Goal: Check status: Check status

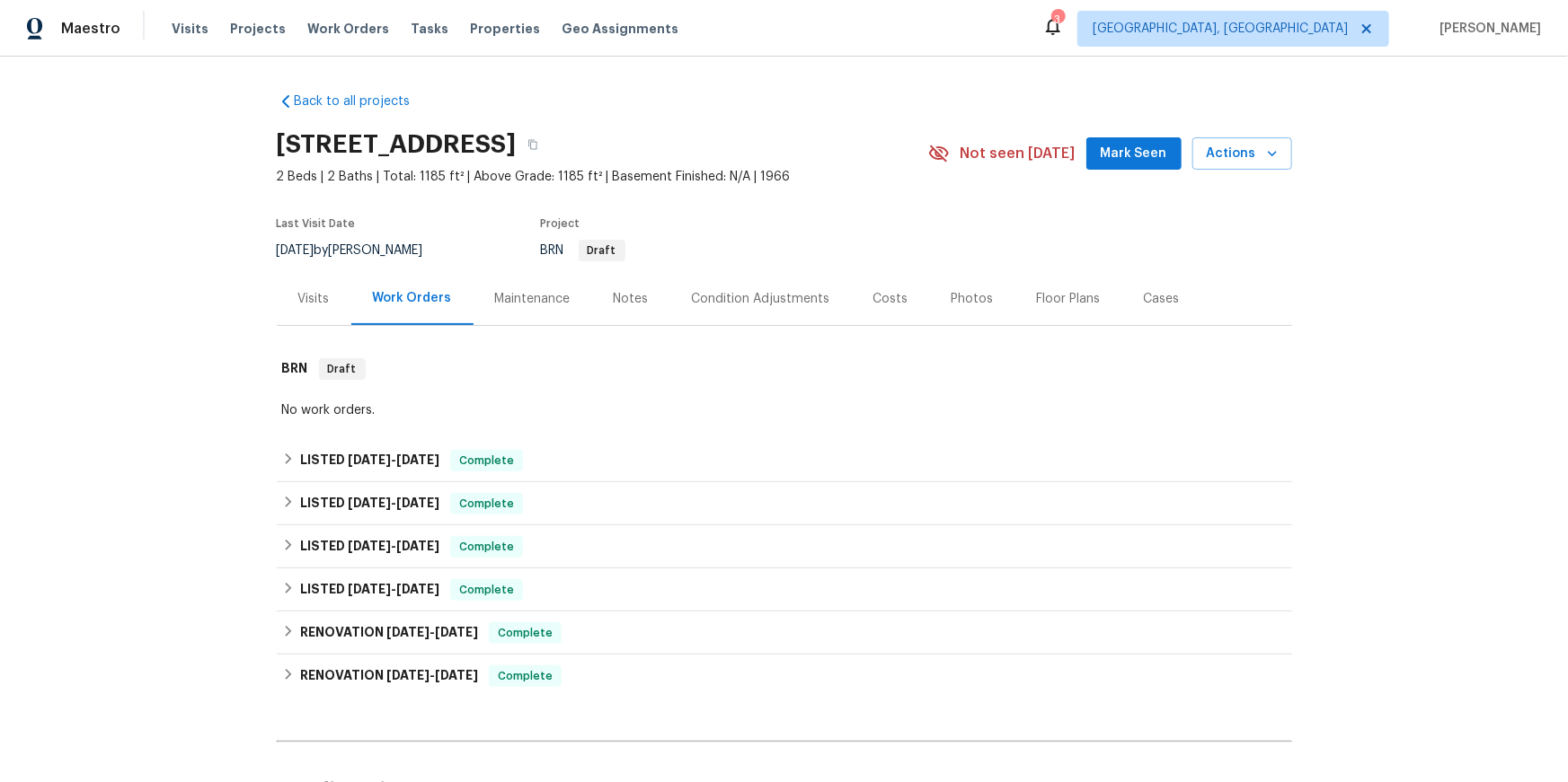
click at [306, 325] on div "Visits" at bounding box center [315, 299] width 75 height 53
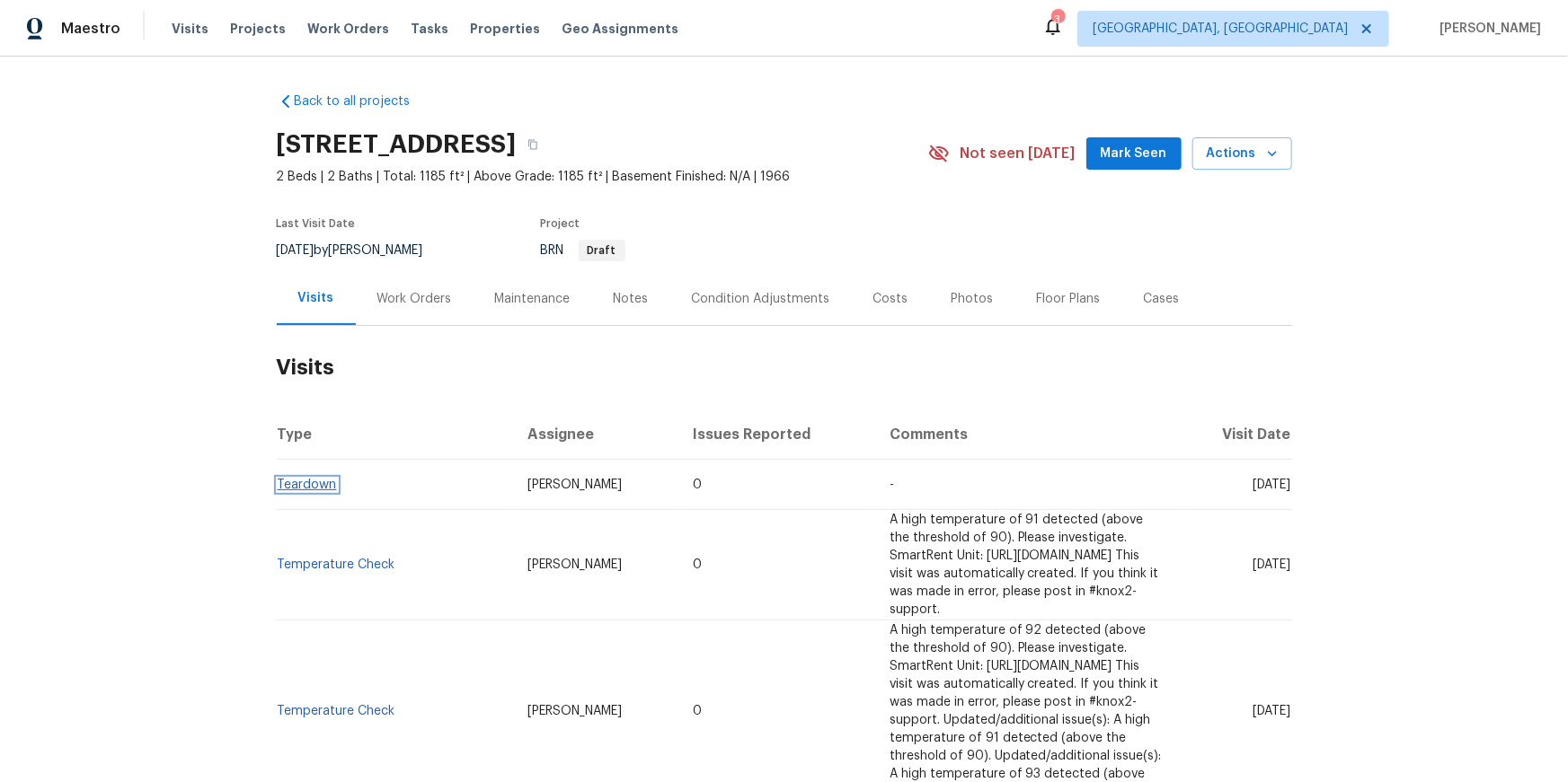
click at [294, 491] on link "Teardown" at bounding box center [307, 485] width 59 height 13
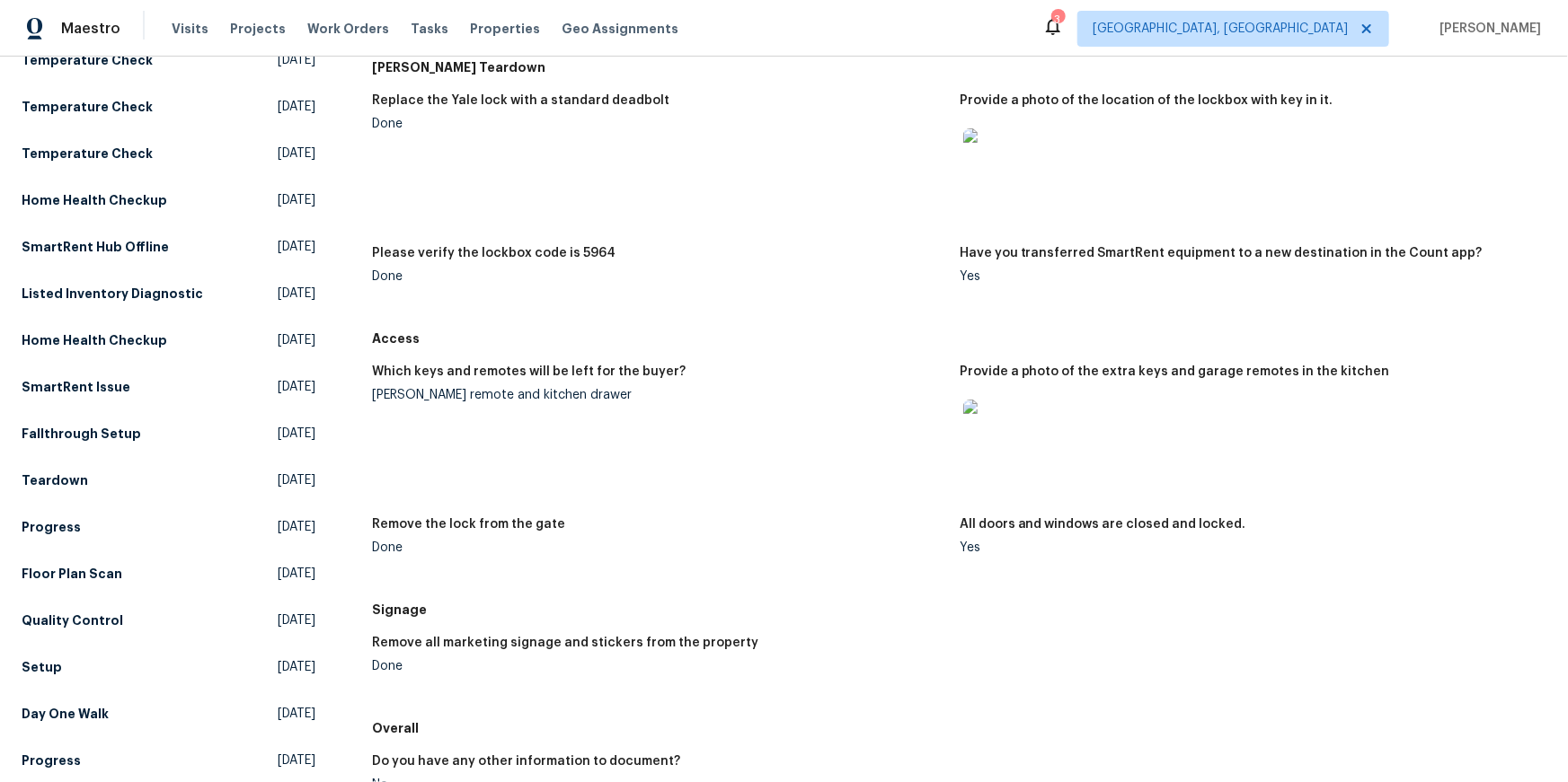
scroll to position [243, 0]
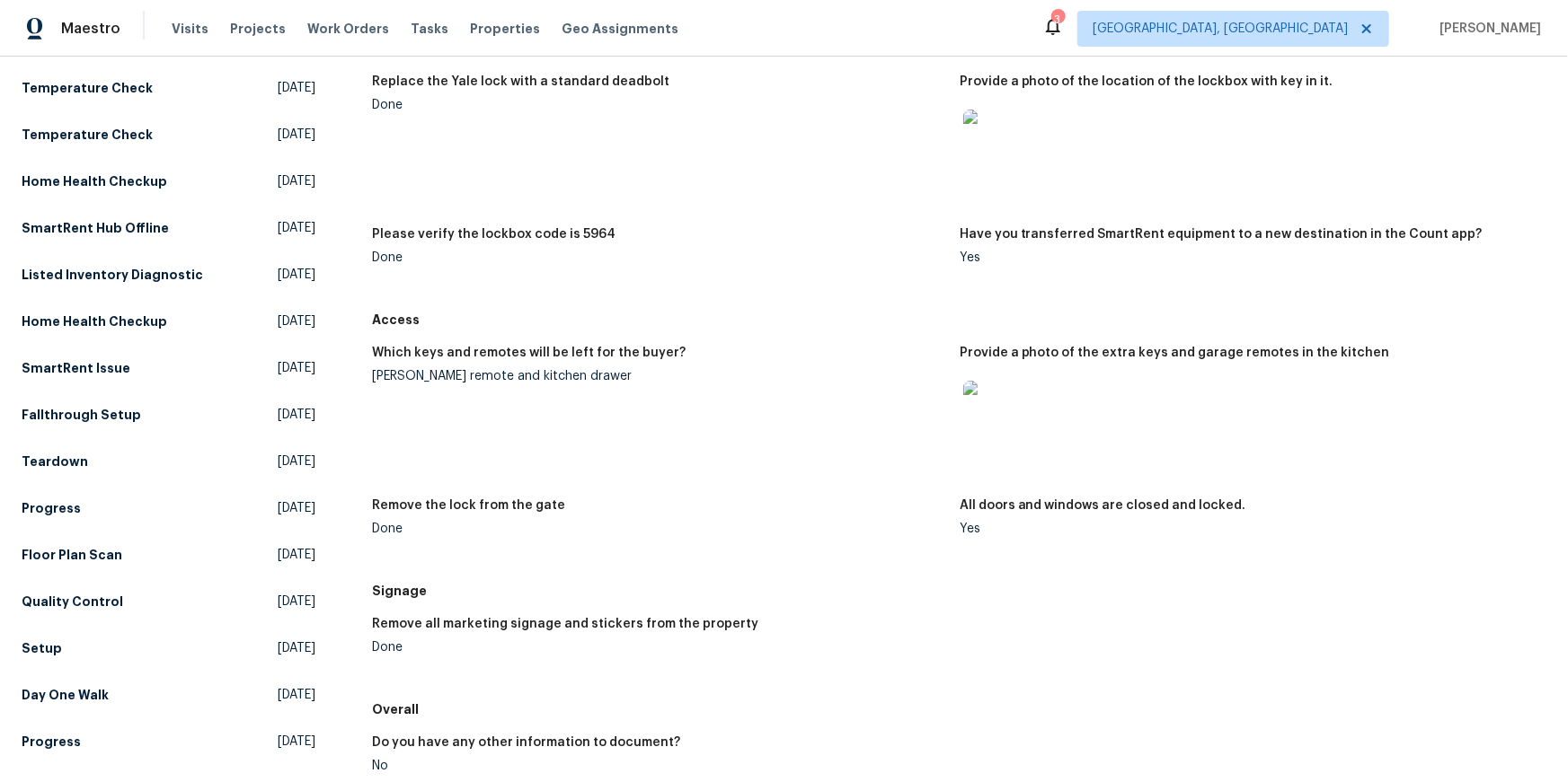
click at [997, 438] on img at bounding box center [991, 409] width 57 height 57
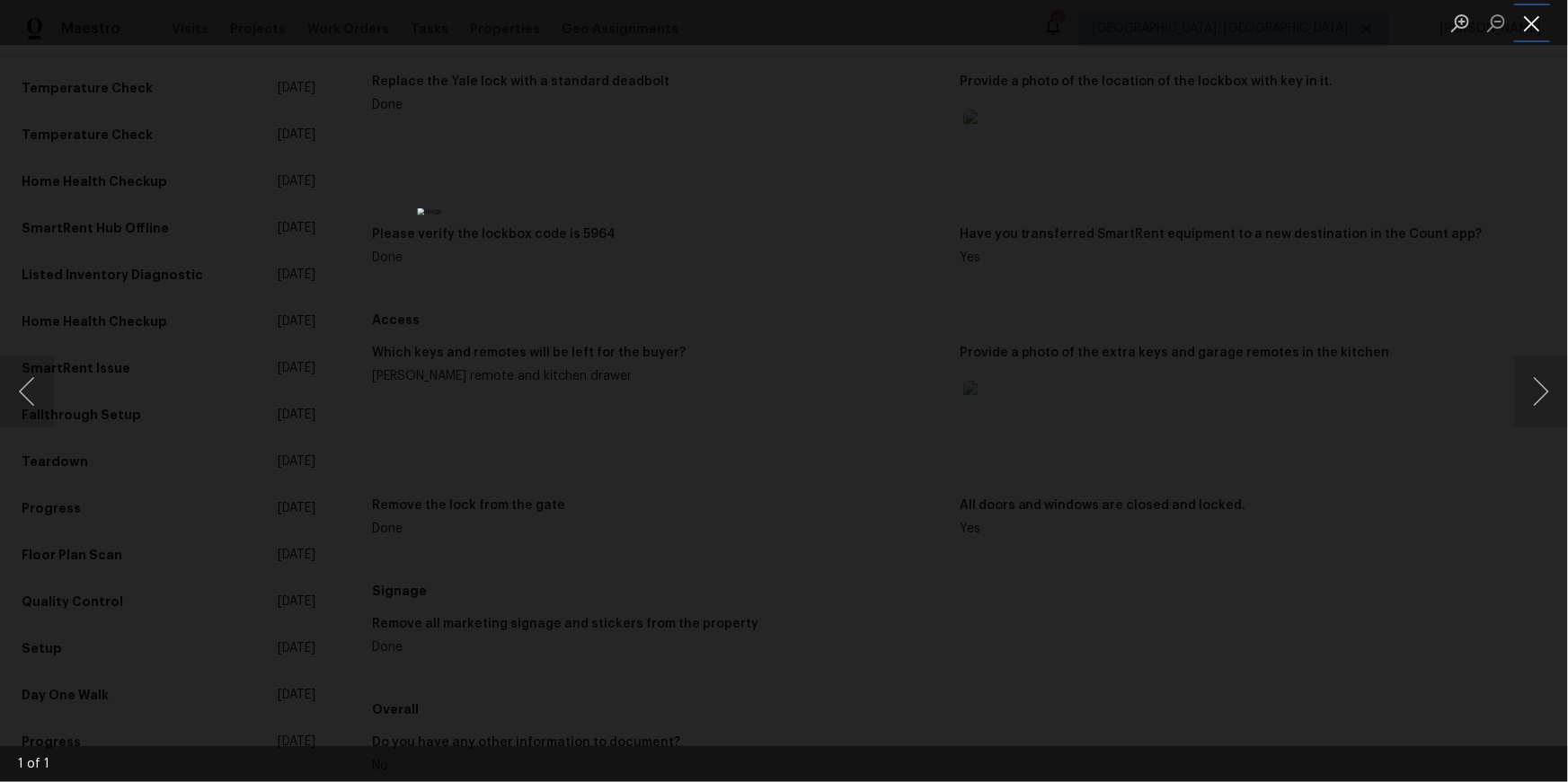
click at [1537, 24] on button "Close lightbox" at bounding box center [1532, 23] width 36 height 31
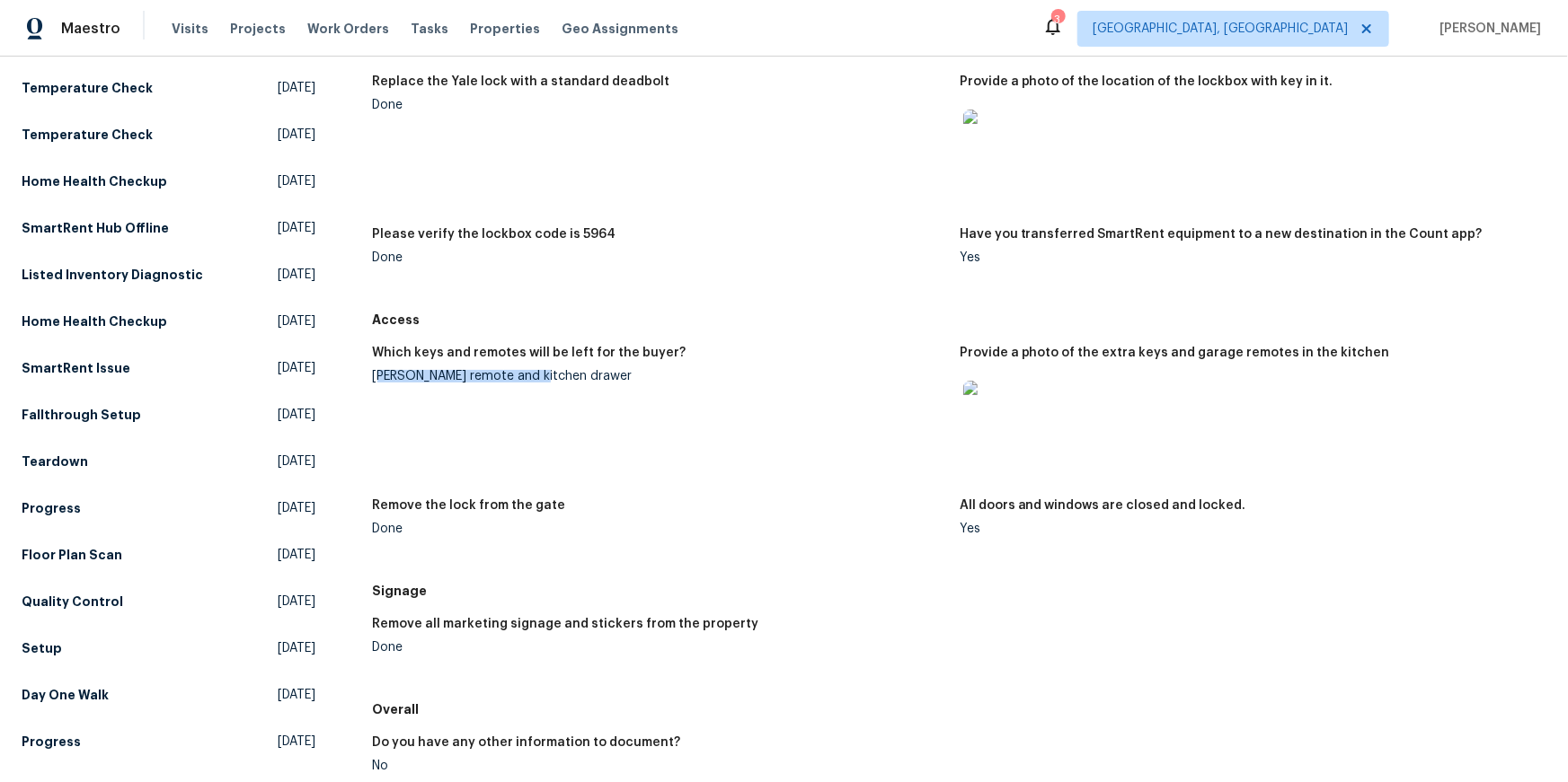
drag, startPoint x: 395, startPoint y: 474, endPoint x: 542, endPoint y: 487, distance: 147.6
click at [552, 383] on div "Roger remote and kitchen drawer" at bounding box center [659, 376] width 573 height 13
drag, startPoint x: 542, startPoint y: 487, endPoint x: 517, endPoint y: 487, distance: 25.0
click at [542, 478] on figure "Which keys and remotes will be left for the buyer? Roger remote and kitchen dra…" at bounding box center [666, 412] width 587 height 131
drag, startPoint x: 387, startPoint y: 478, endPoint x: 614, endPoint y: 489, distance: 227.3
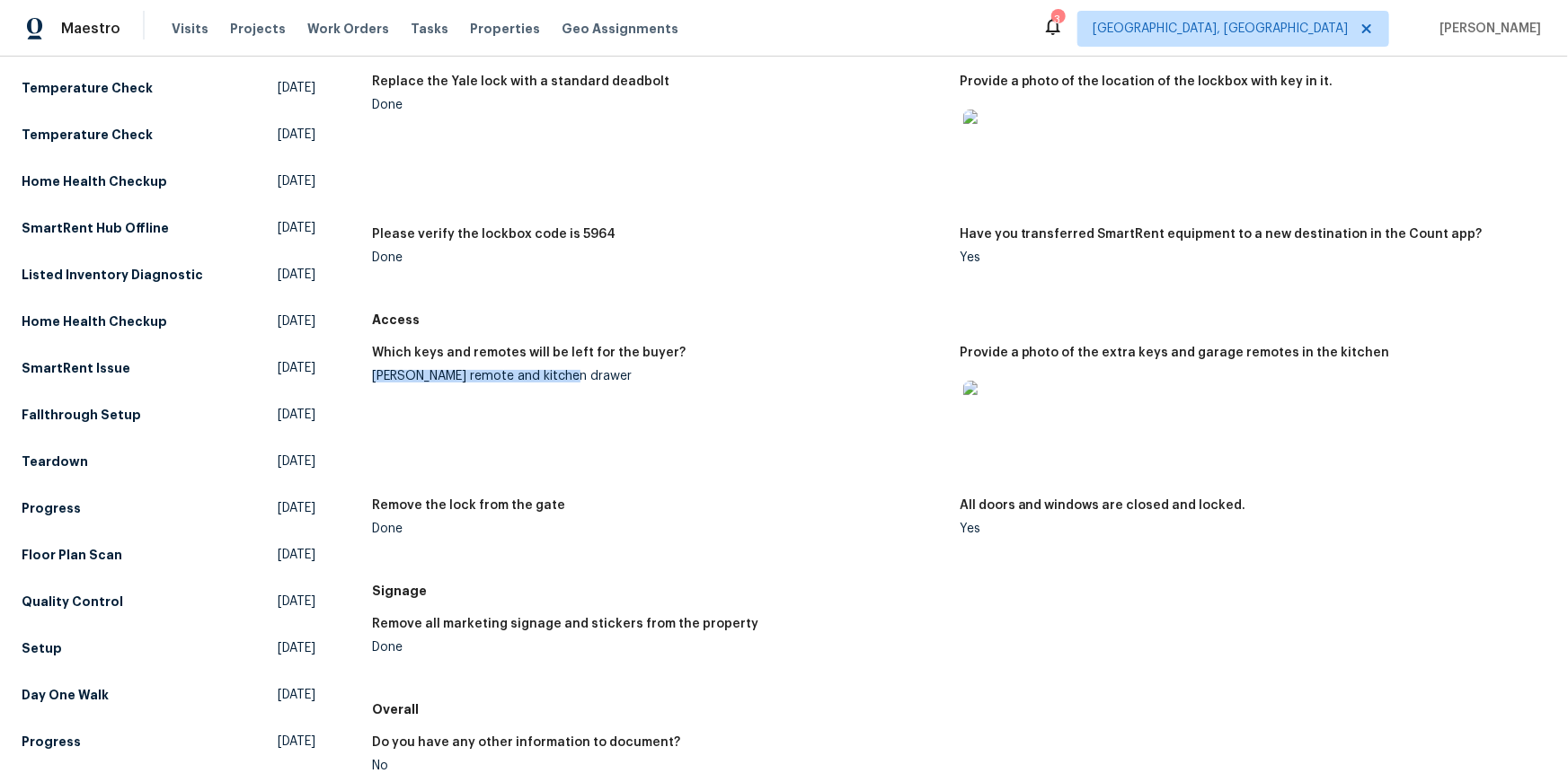
click at [614, 478] on figure "Which keys and remotes will be left for the buyer? Roger remote and kitchen dra…" at bounding box center [666, 412] width 587 height 131
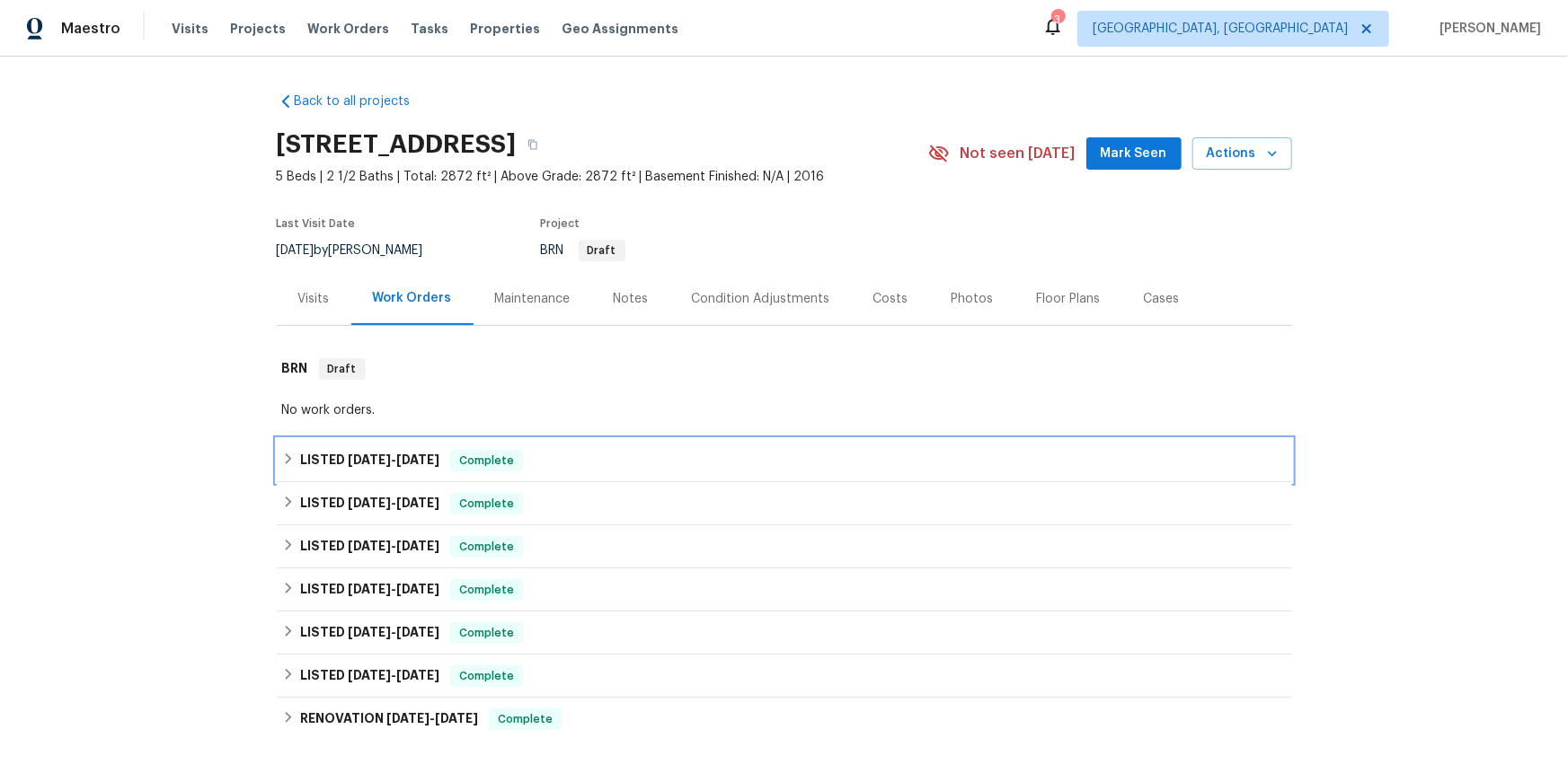
click at [303, 471] on div "LISTED 9/16/25 - 9/24/25 Complete" at bounding box center [784, 461] width 1005 height 22
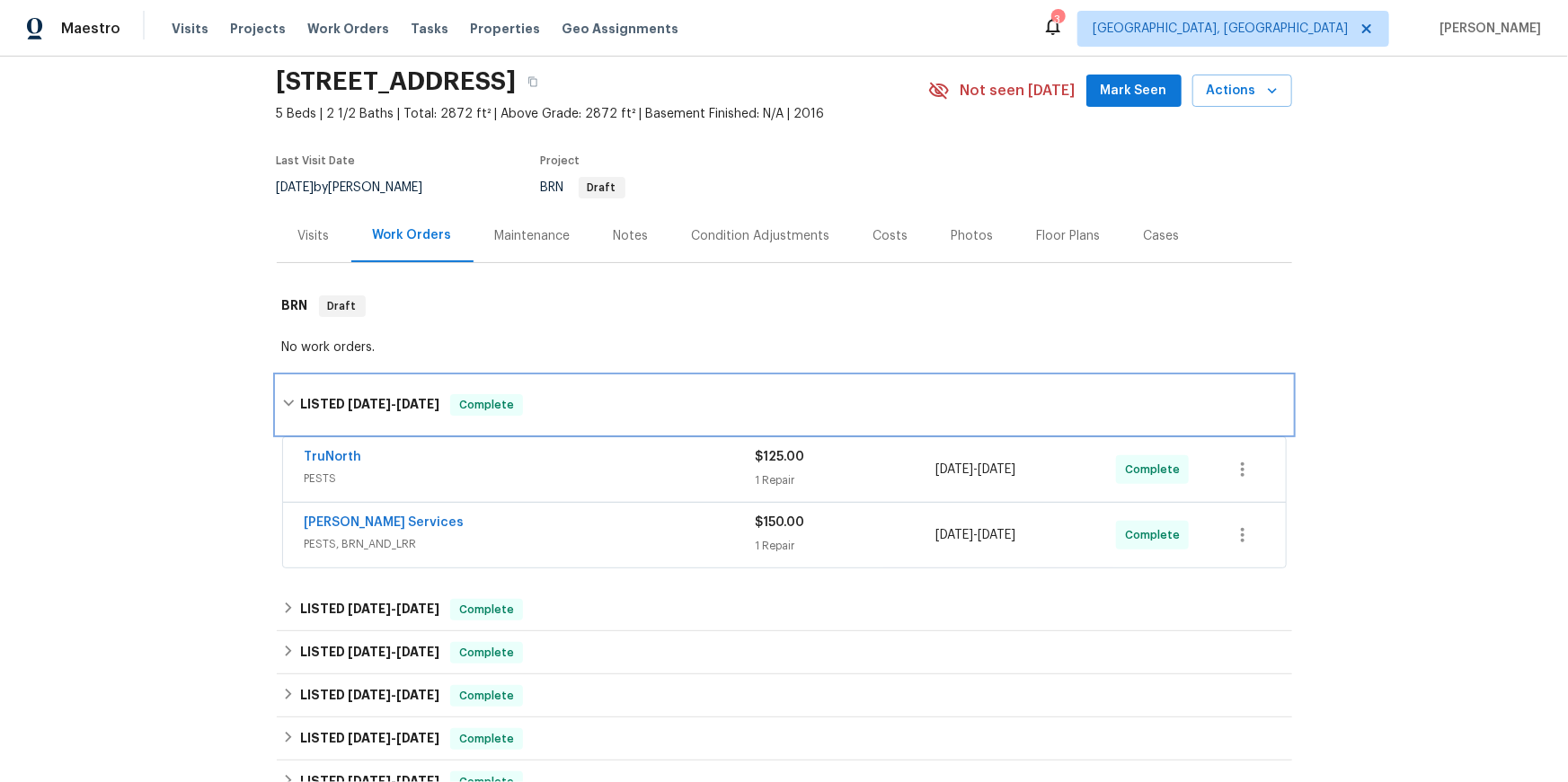
scroll to position [63, 0]
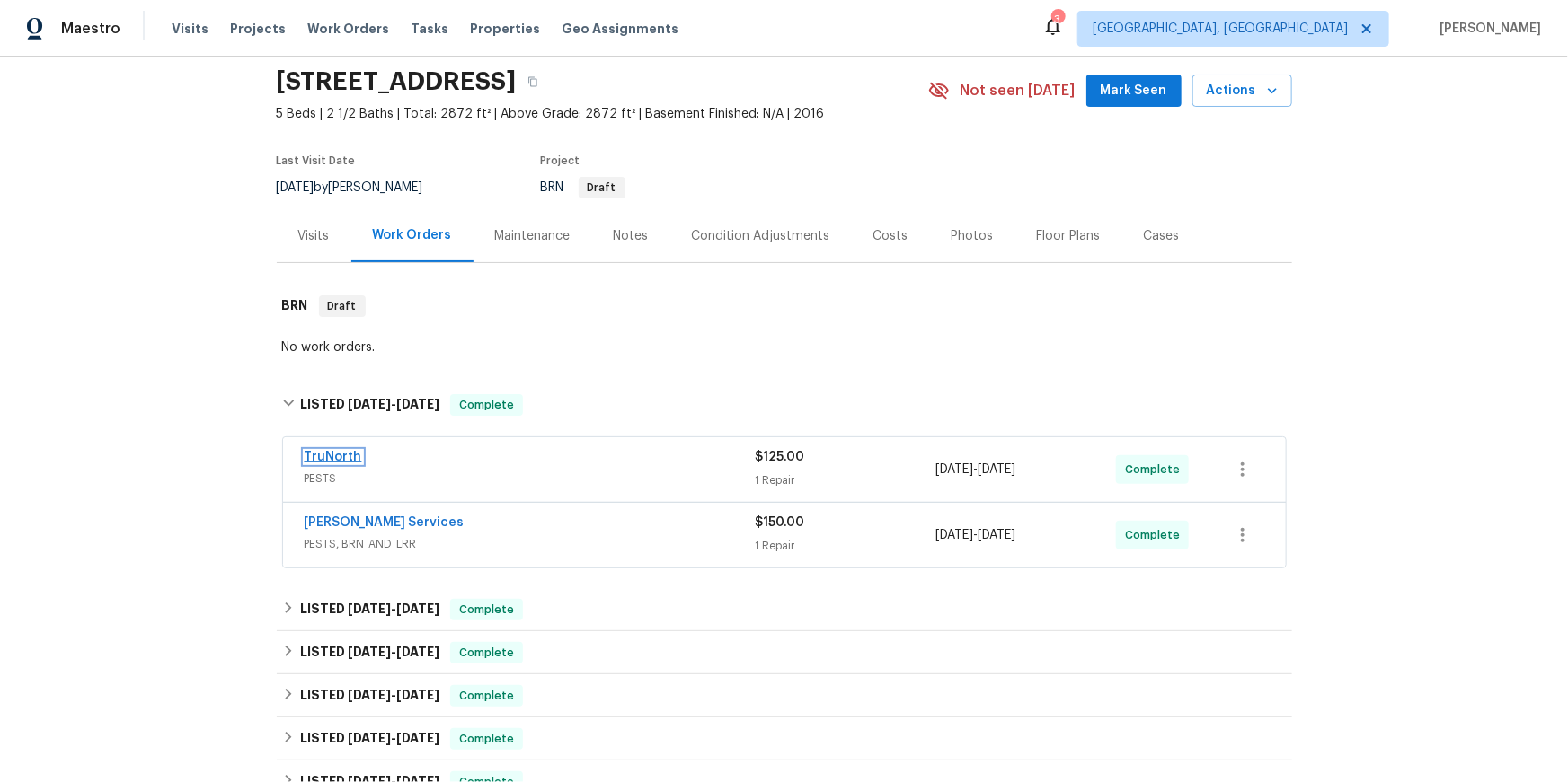
click at [346, 464] on link "TruNorth" at bounding box center [333, 458] width 57 height 13
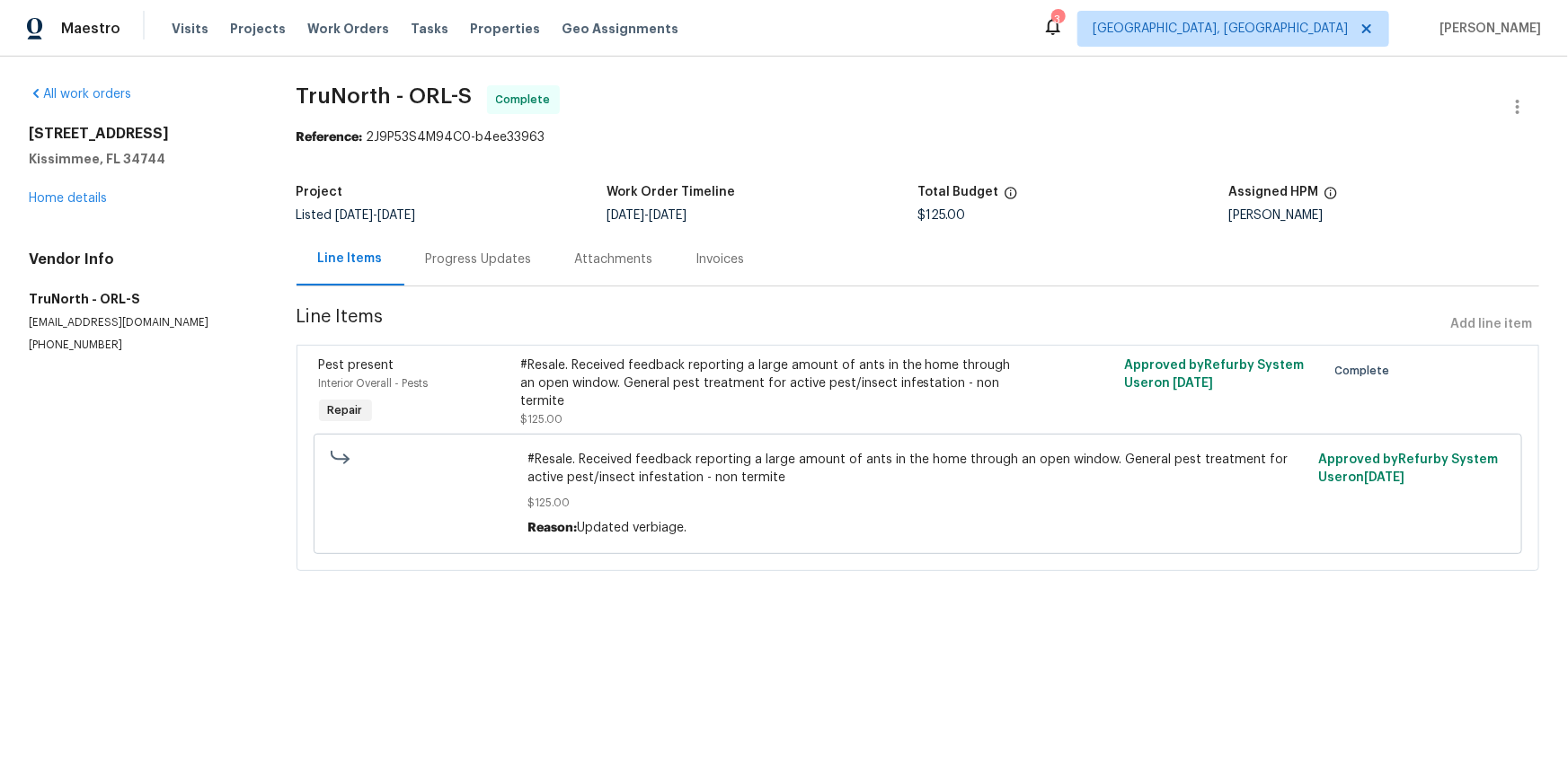
click at [481, 269] on div "Progress Updates" at bounding box center [479, 260] width 106 height 18
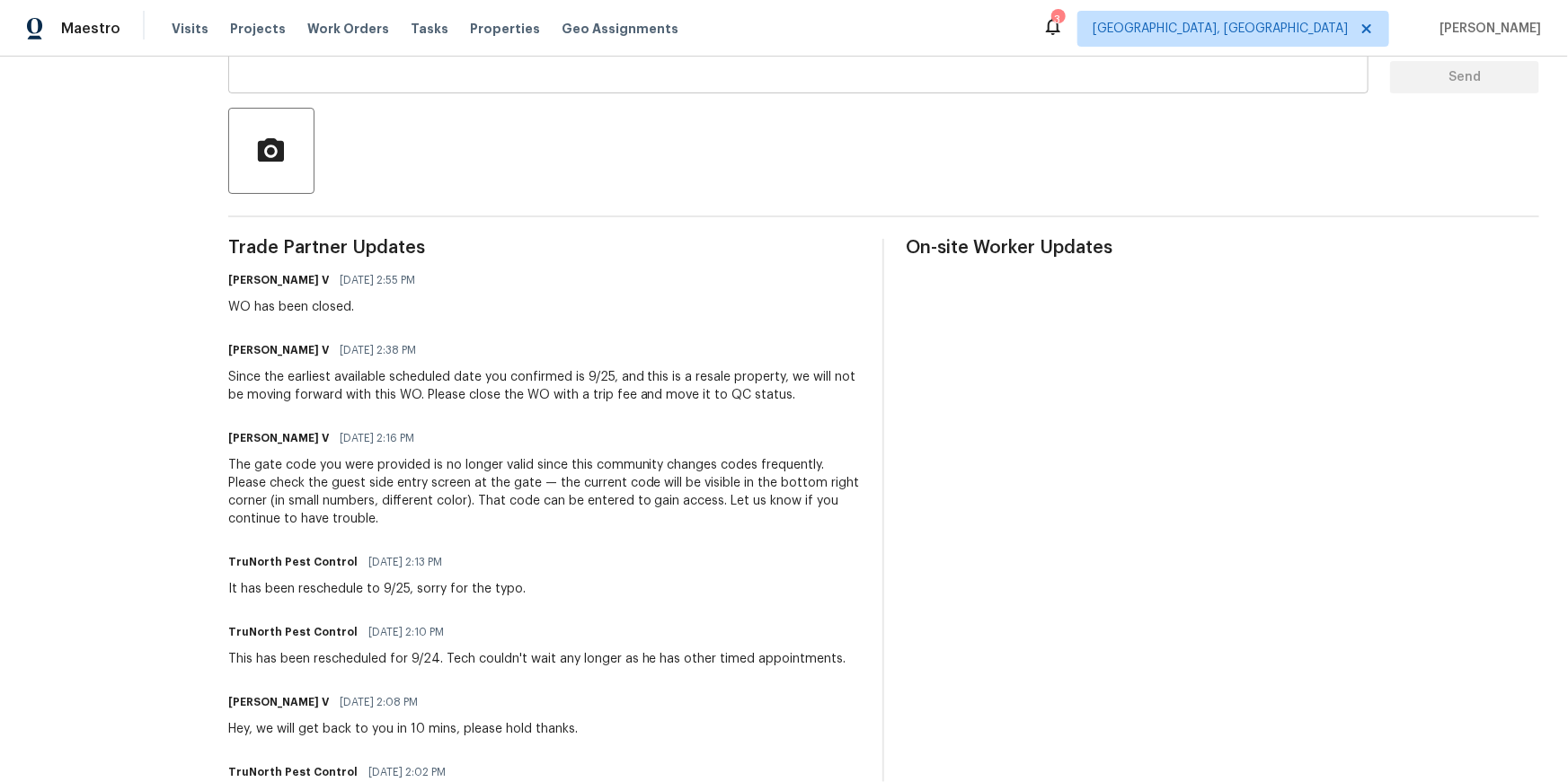
scroll to position [382, 0]
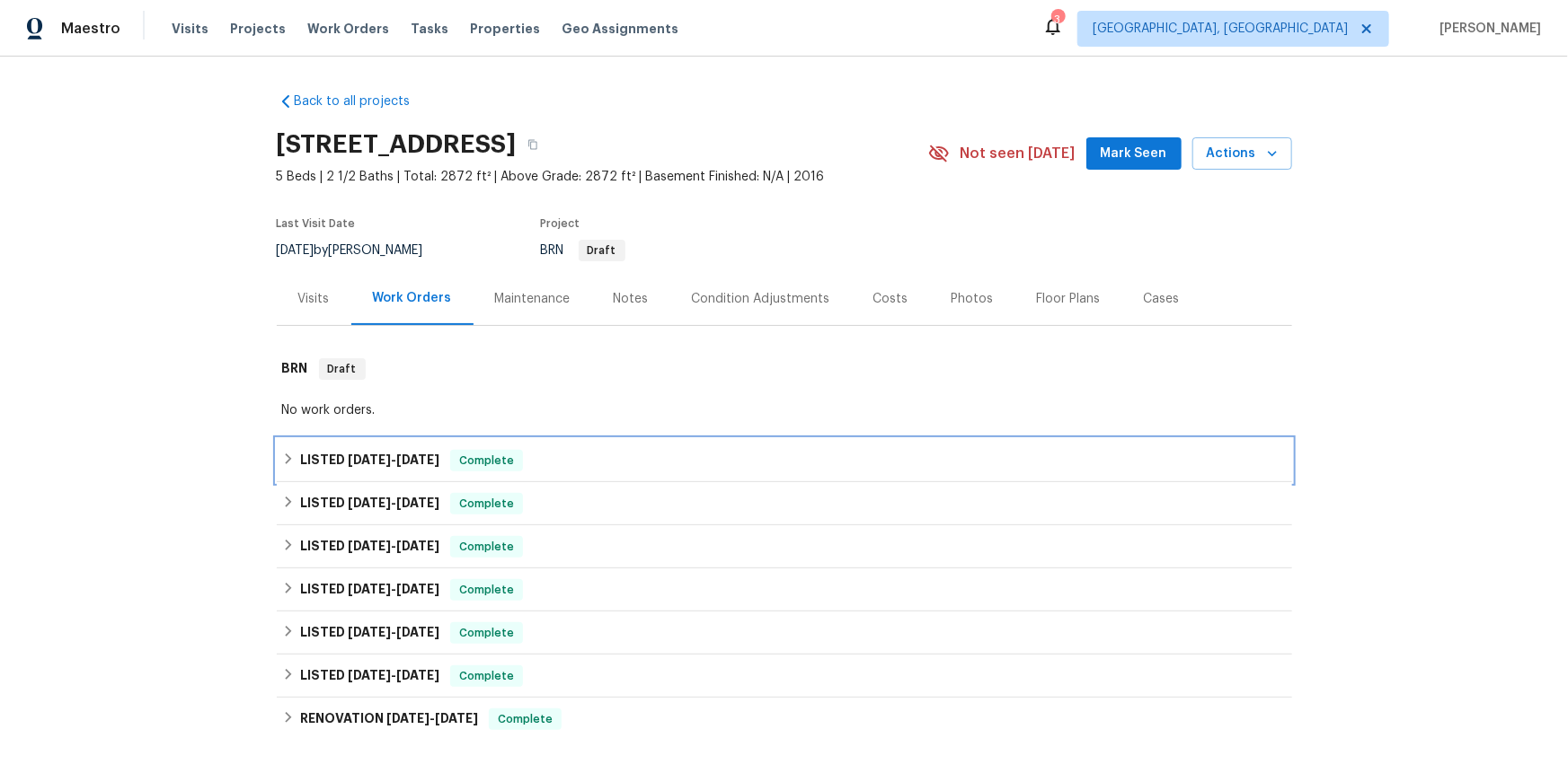
click at [288, 465] on icon at bounding box center [288, 459] width 13 height 13
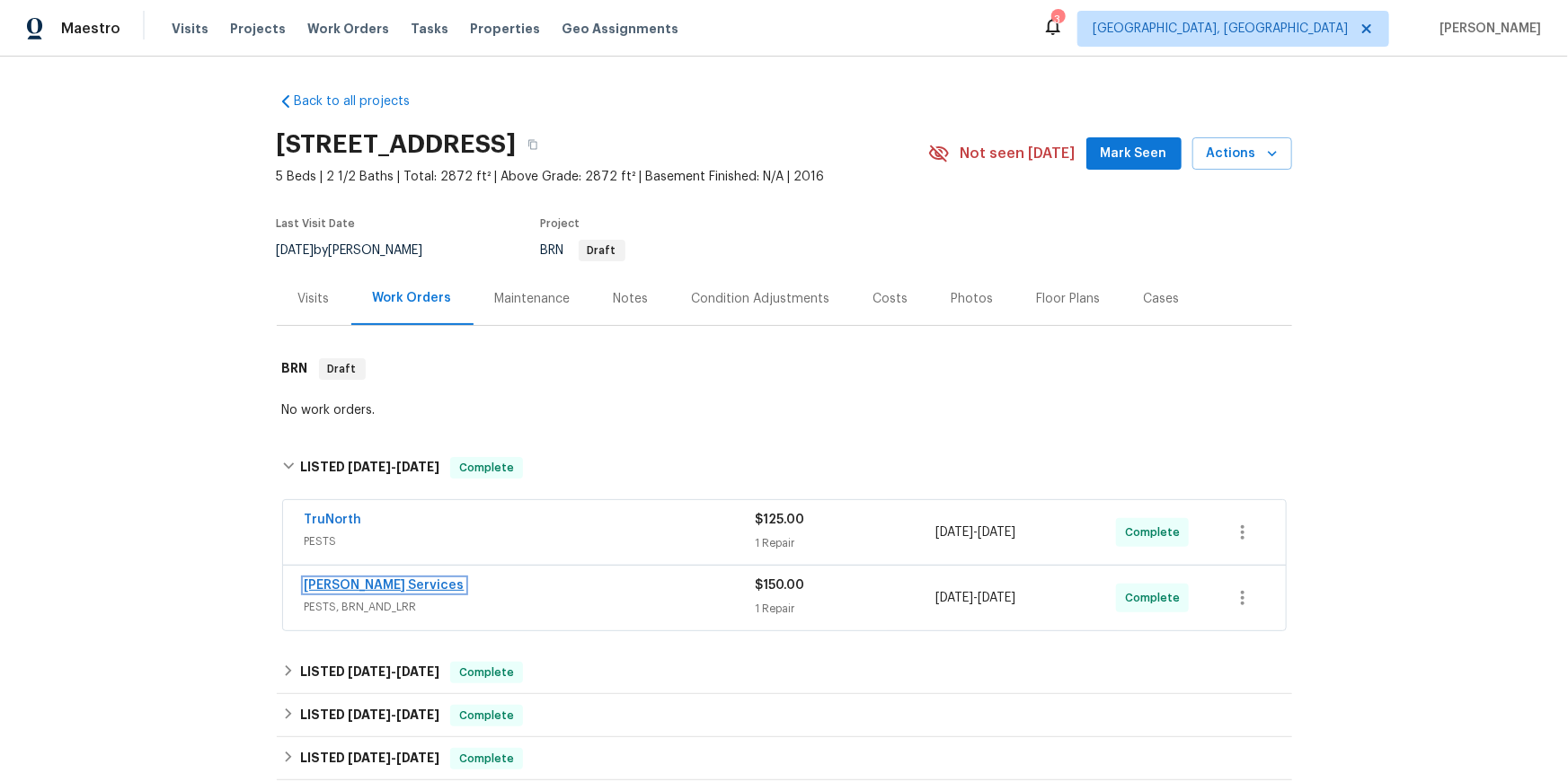
click at [343, 592] on link "[PERSON_NAME] Services" at bounding box center [384, 586] width 160 height 13
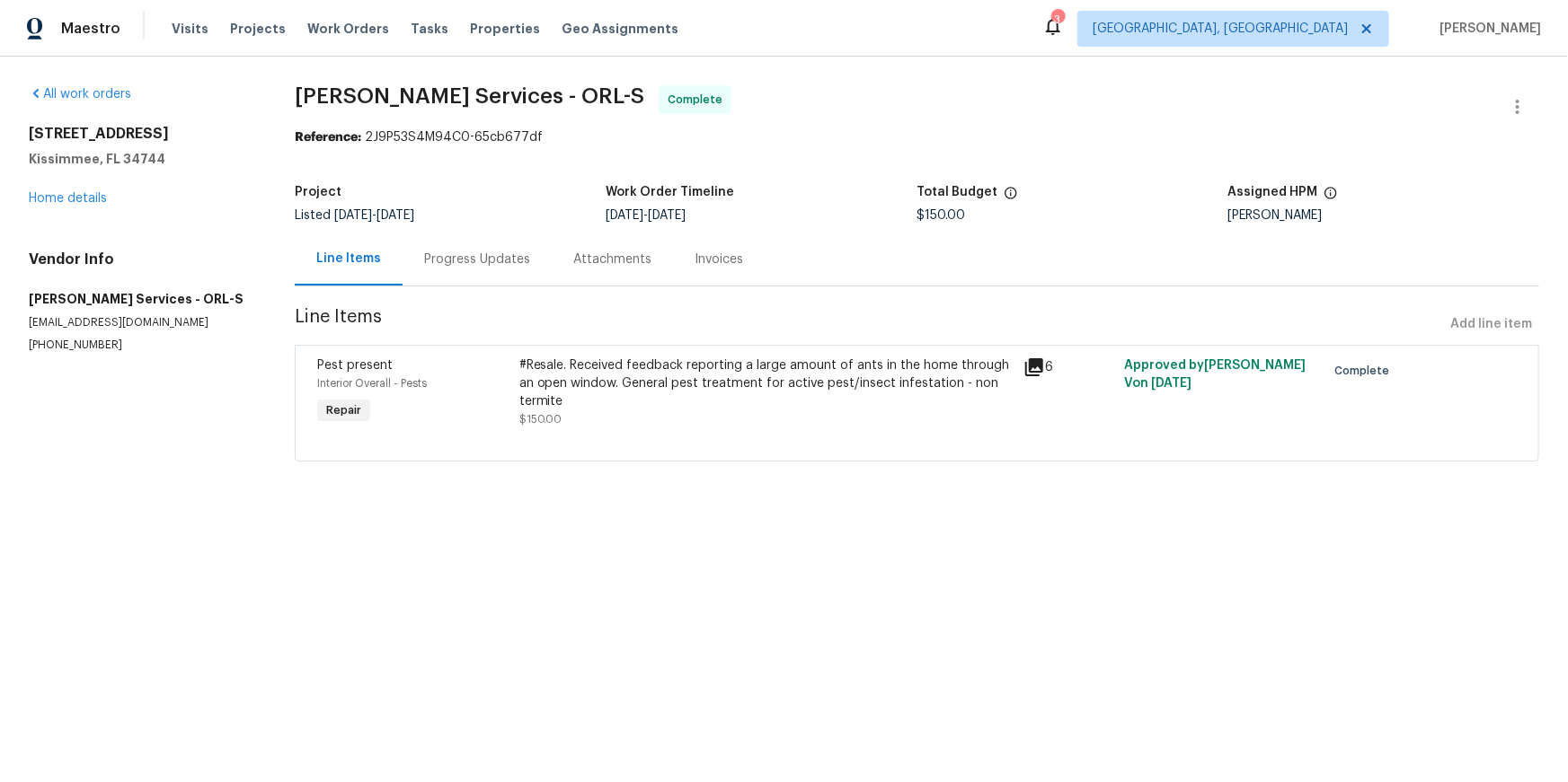
click at [514, 285] on div "Progress Updates" at bounding box center [478, 259] width 150 height 53
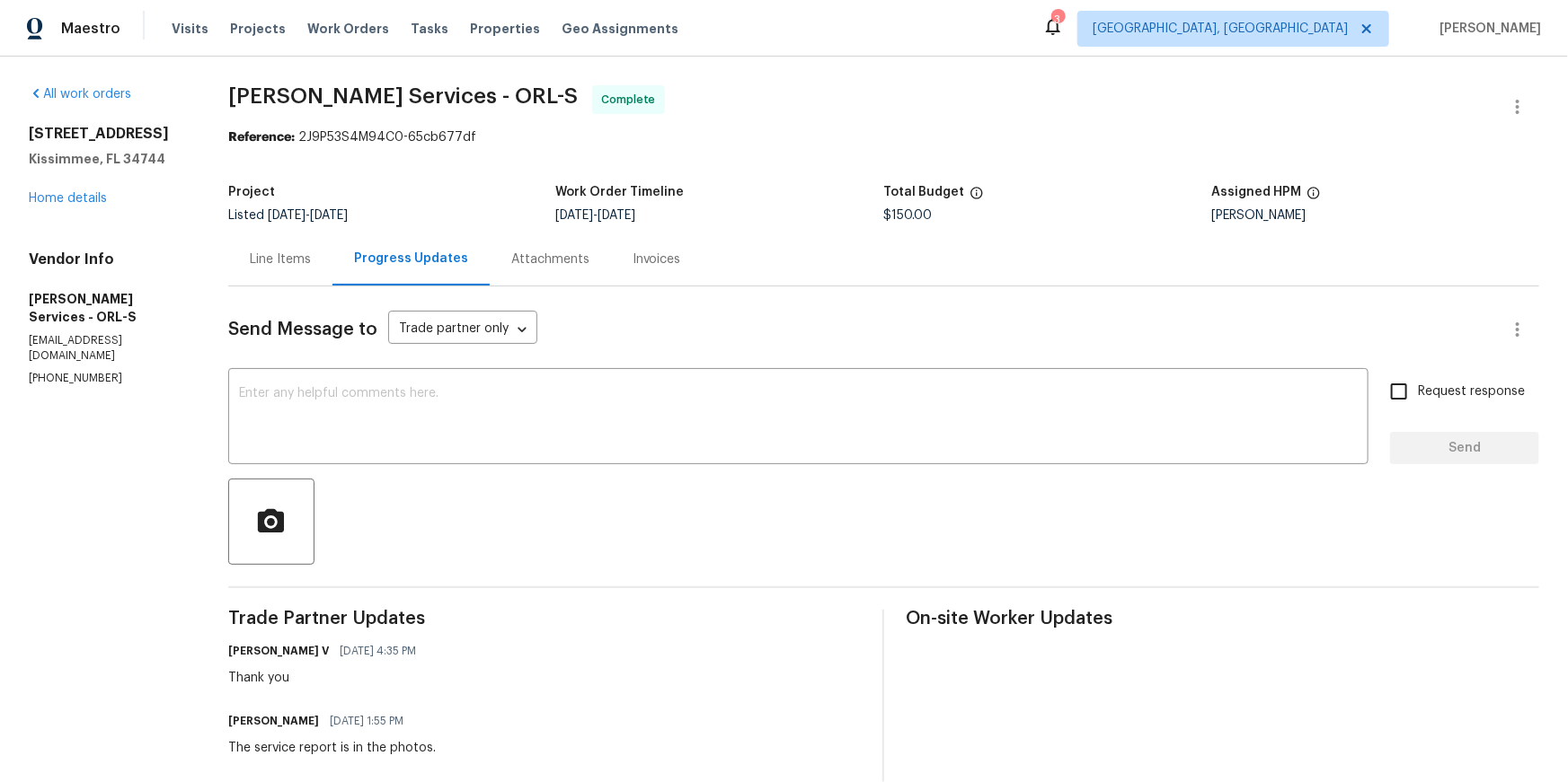
click at [311, 269] on div "Line Items" at bounding box center [280, 260] width 61 height 18
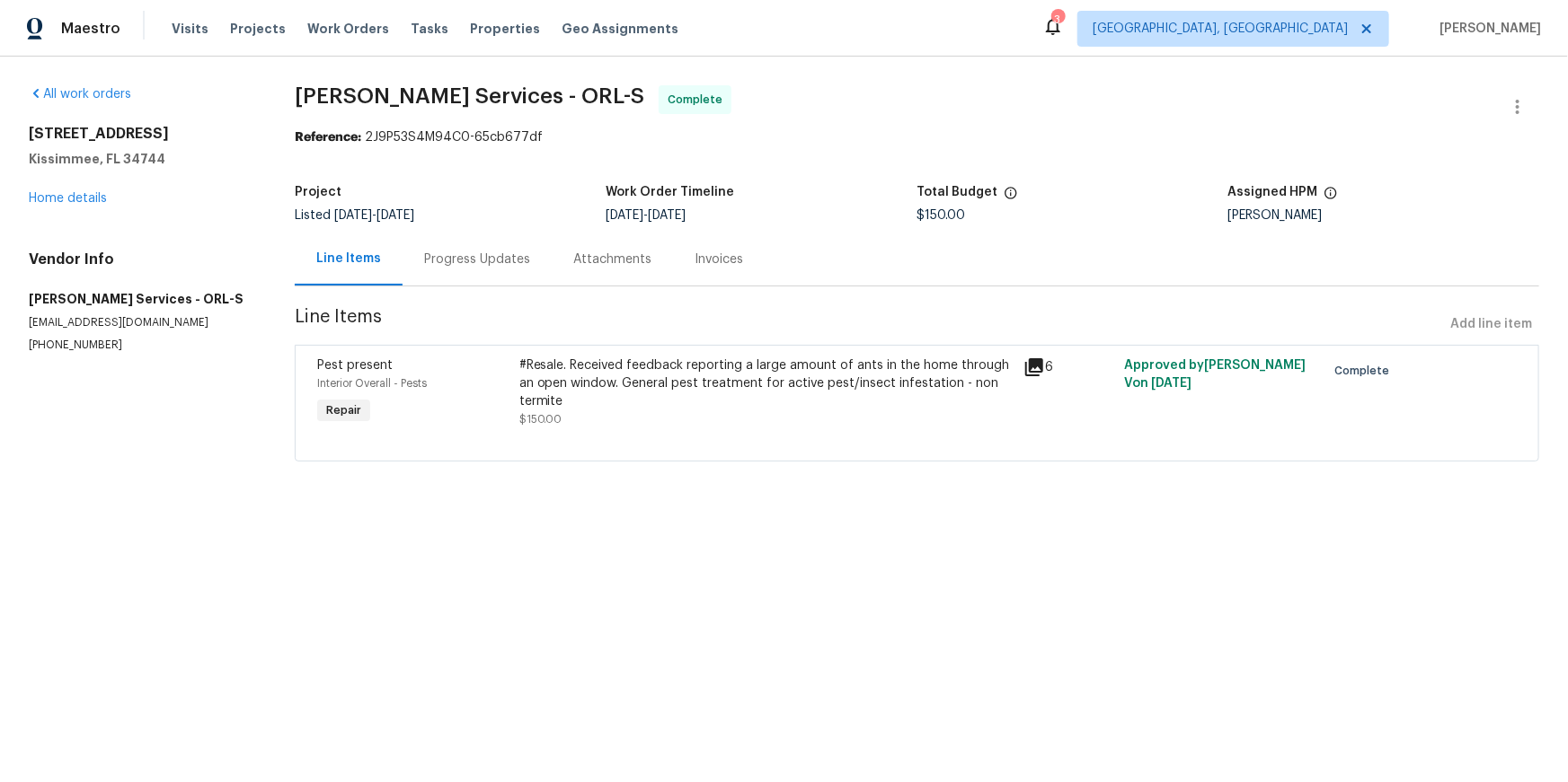
click at [1043, 376] on icon at bounding box center [1034, 367] width 18 height 18
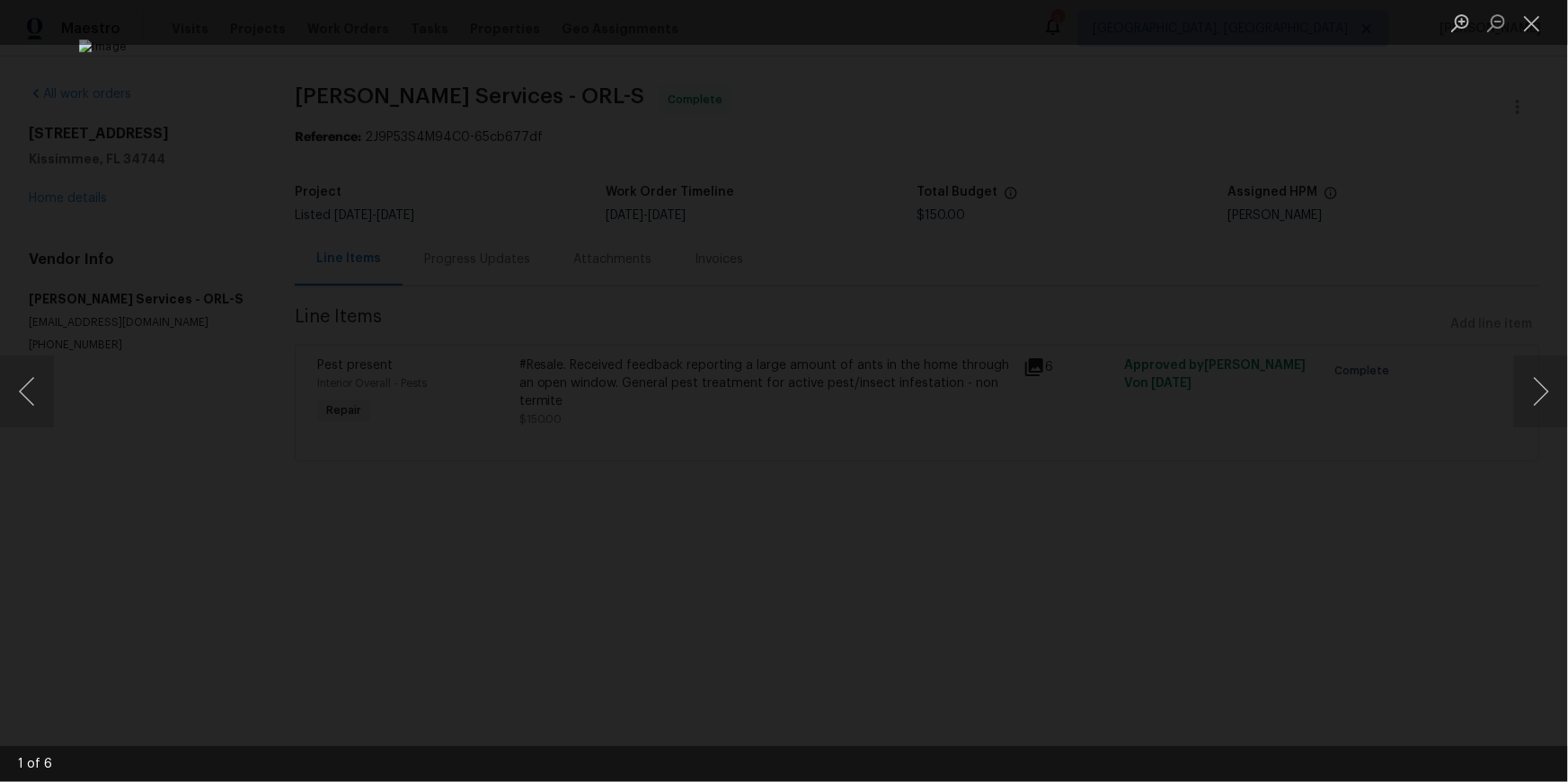
click at [1209, 499] on div "Lightbox" at bounding box center [784, 391] width 1568 height 782
click at [1547, 389] on button "Next image" at bounding box center [1541, 391] width 54 height 72
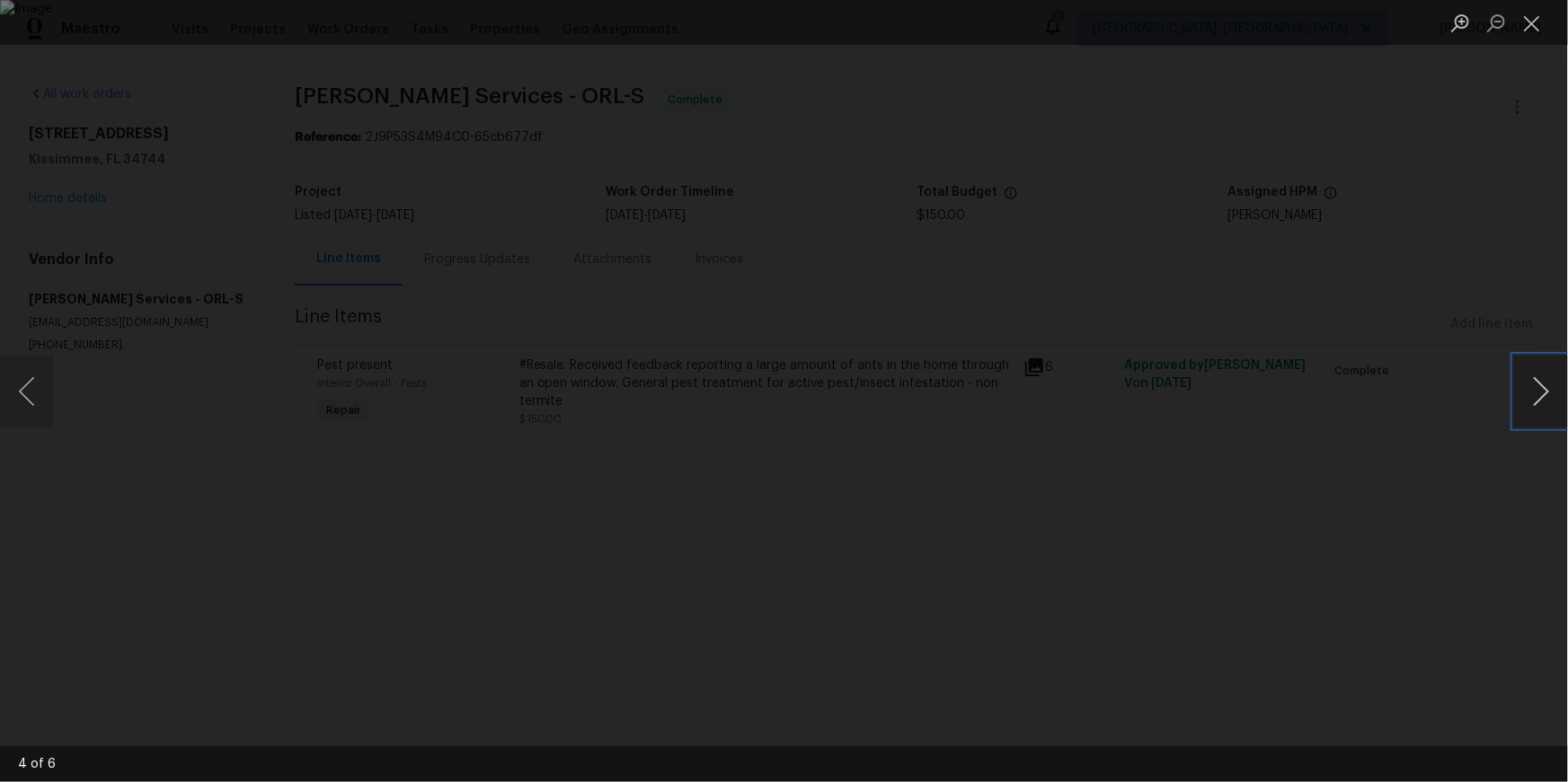
click at [1547, 389] on button "Next image" at bounding box center [1541, 391] width 54 height 72
click at [1532, 15] on button "Close lightbox" at bounding box center [1532, 23] width 36 height 31
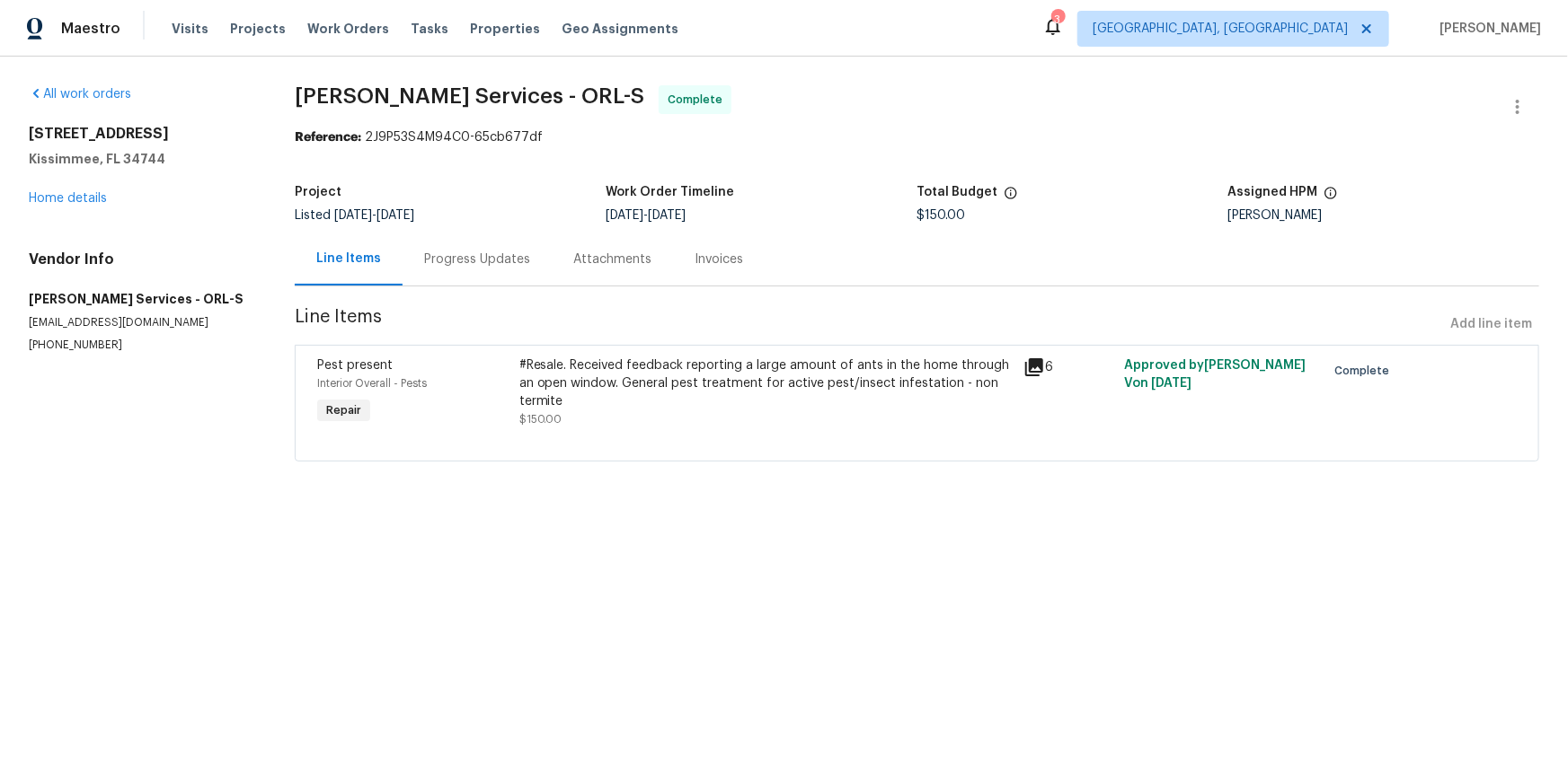
click at [765, 285] on div "Invoices" at bounding box center [718, 259] width 92 height 53
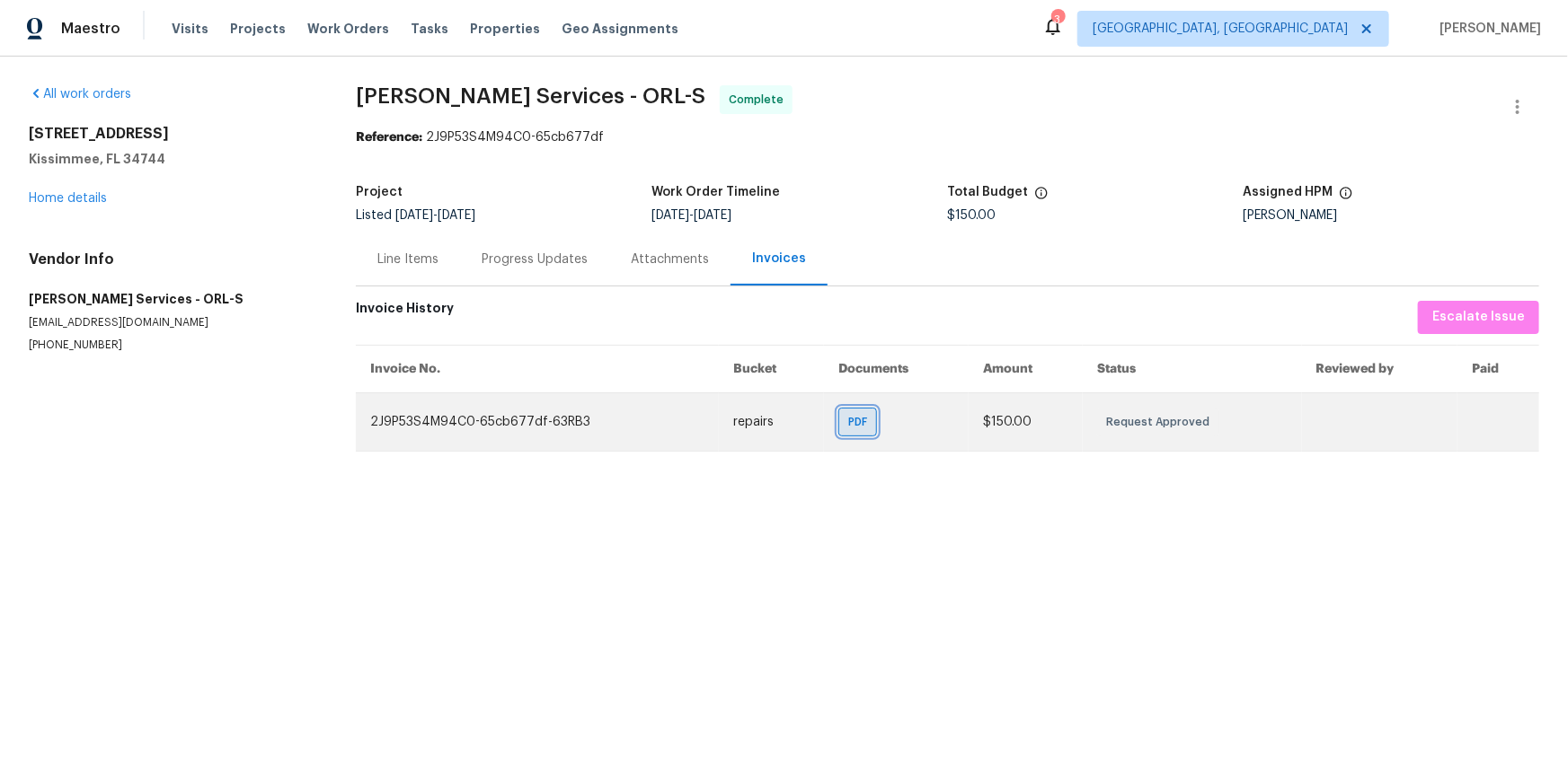
click at [838, 437] on div "PDF" at bounding box center [857, 422] width 38 height 29
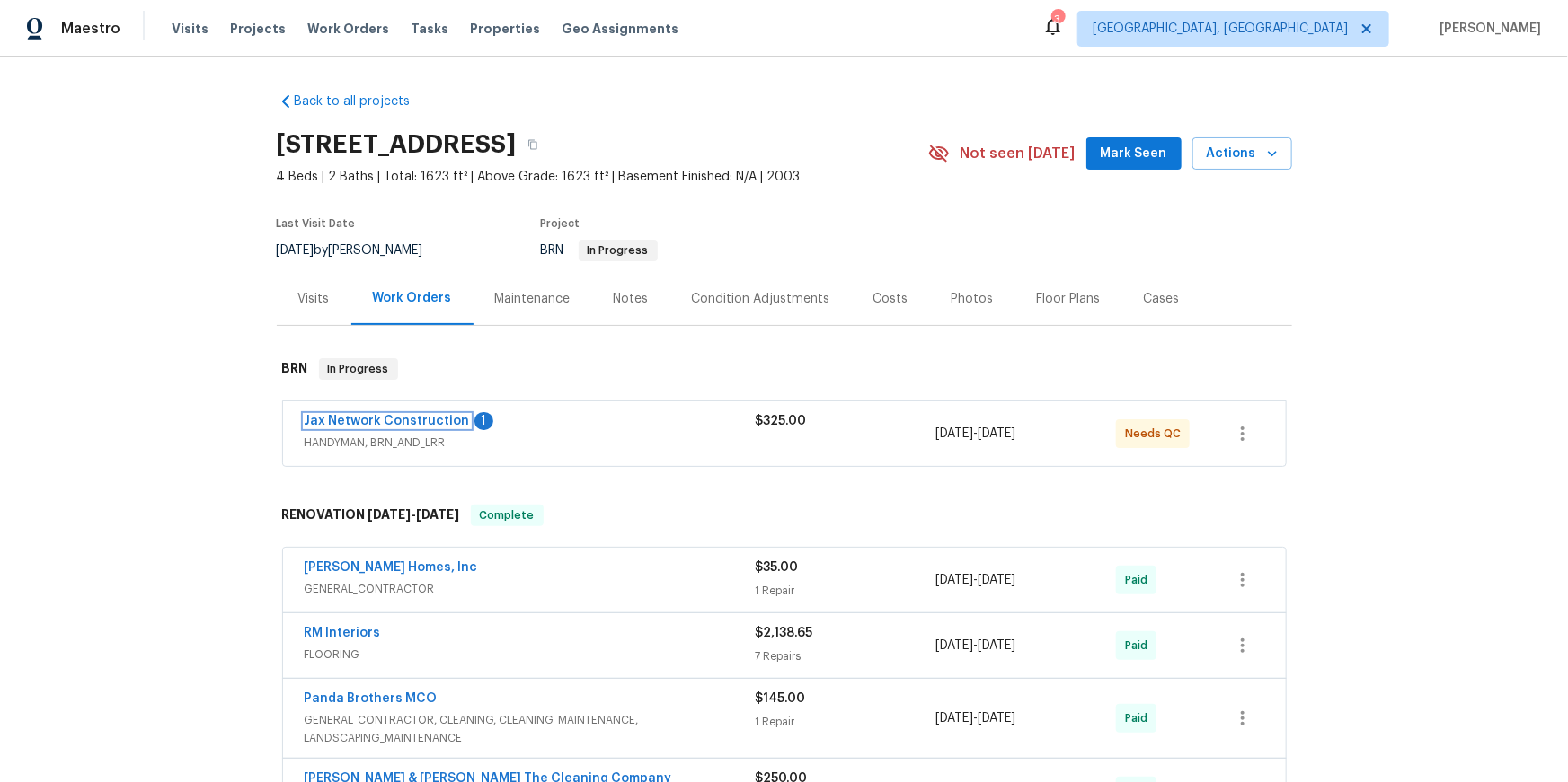
click at [378, 427] on link "Jax Network Construction" at bounding box center [387, 421] width 165 height 13
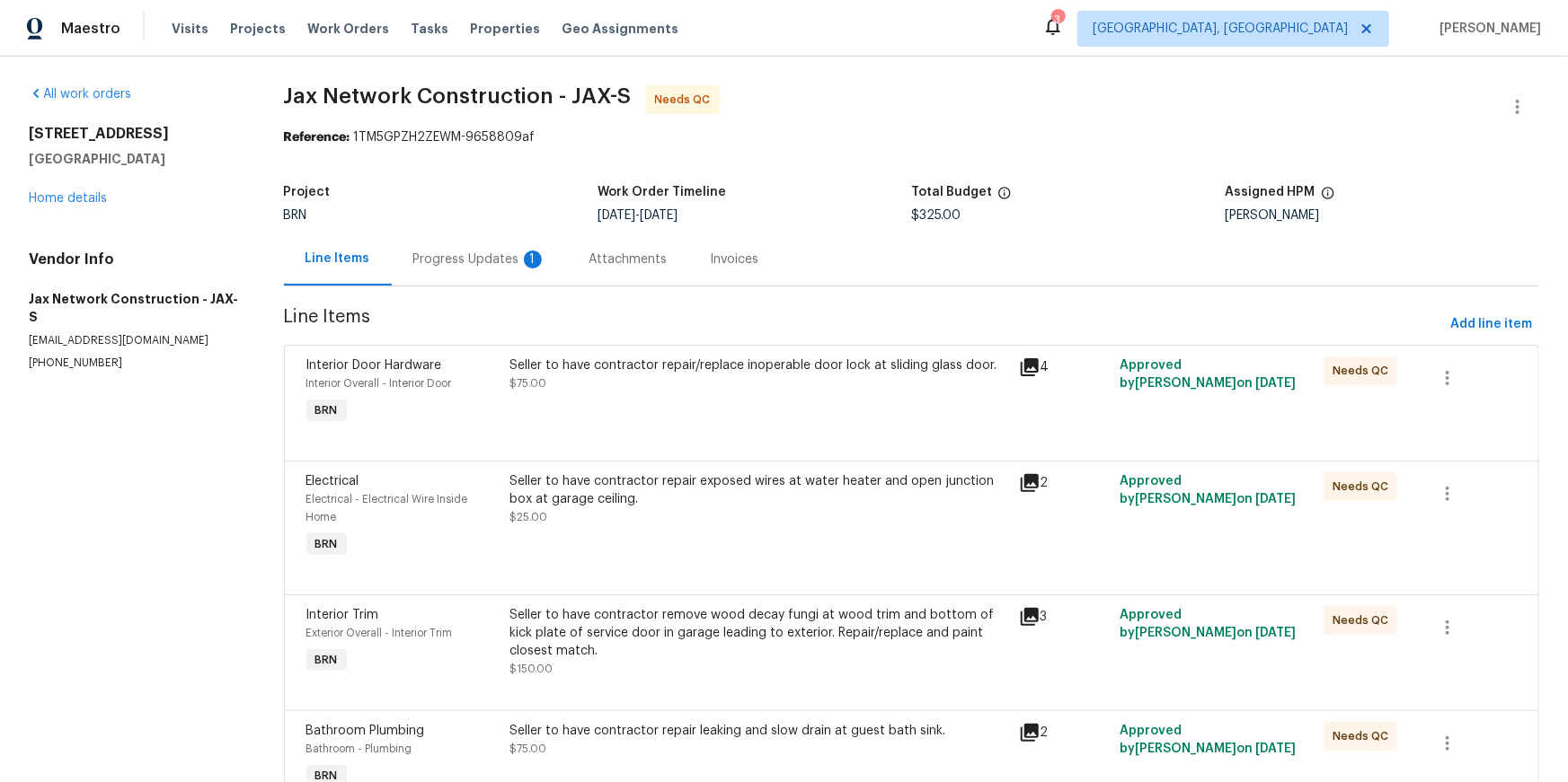
click at [522, 285] on div "Progress Updates 1" at bounding box center [480, 259] width 176 height 53
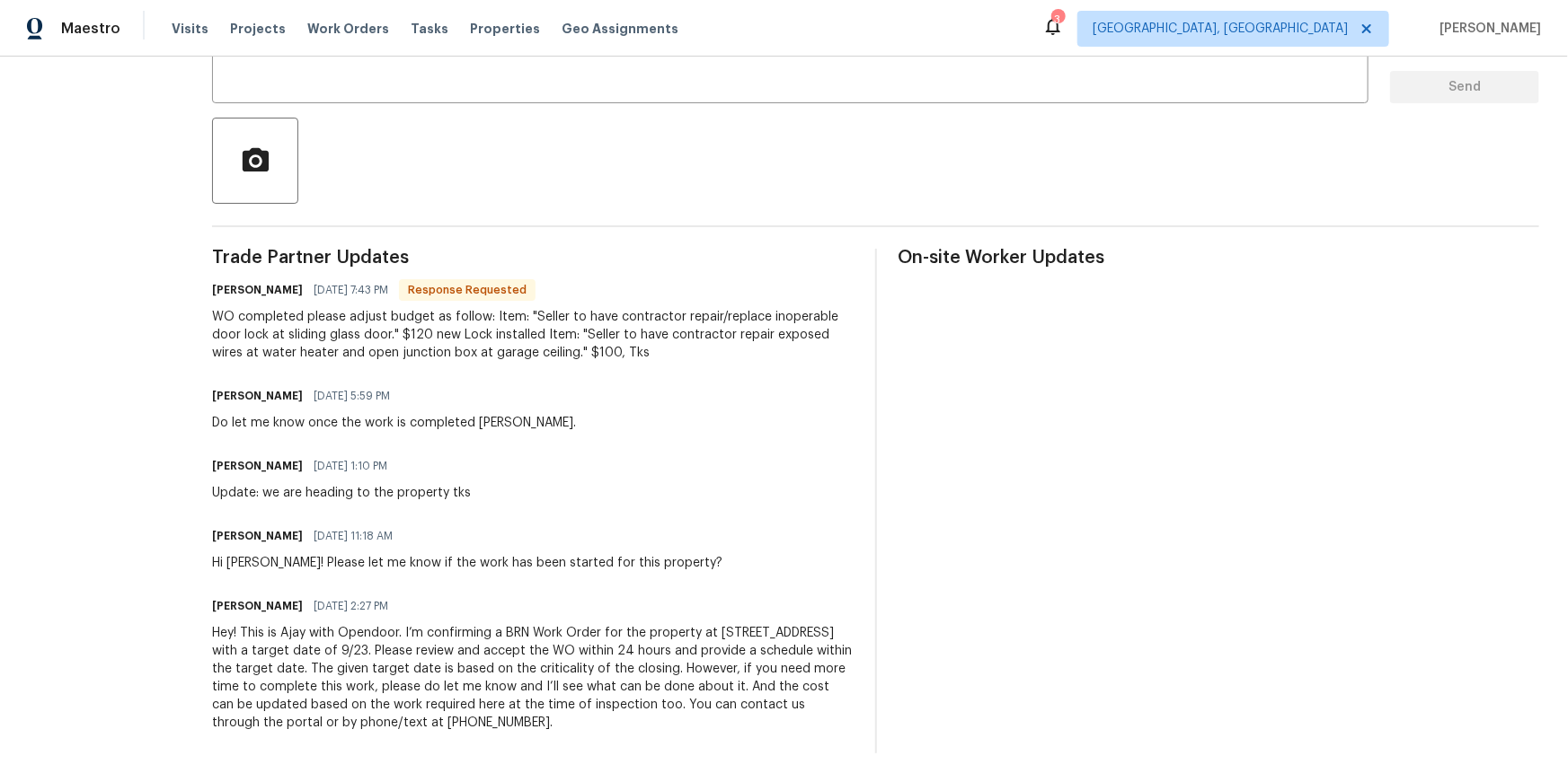
scroll to position [431, 0]
